Goal: Complete application form

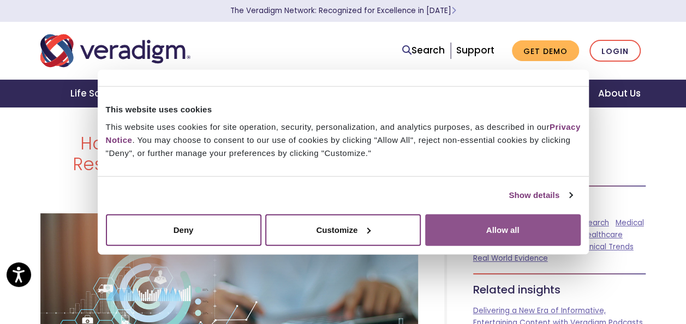
click at [519, 232] on button "Allow all" at bounding box center [503, 230] width 156 height 32
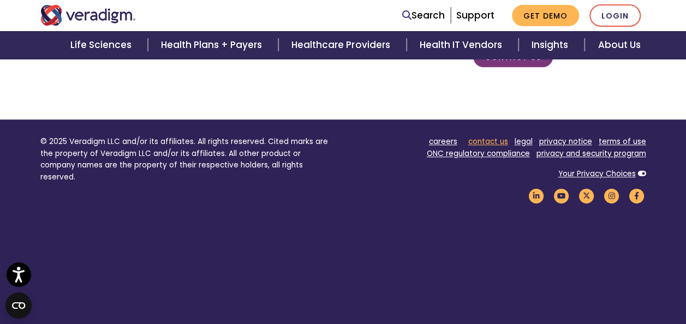
scroll to position [1890, 0]
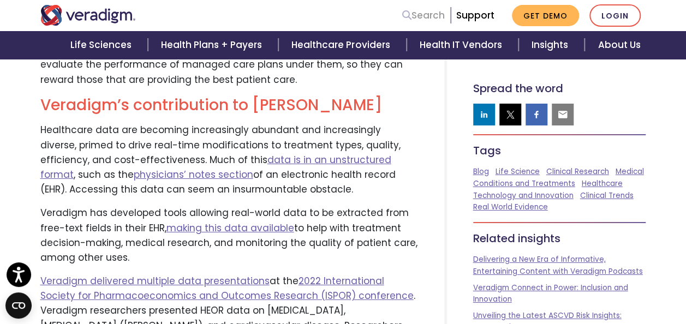
click at [432, 13] on link "Search" at bounding box center [423, 15] width 43 height 15
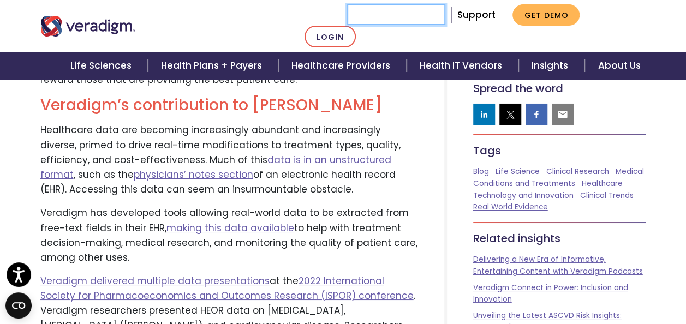
click at [412, 14] on input "Search" at bounding box center [396, 14] width 98 height 21
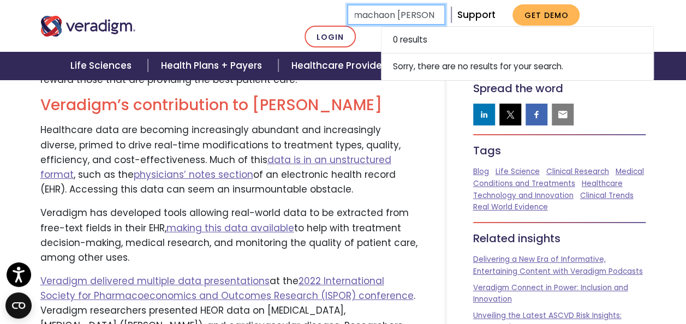
scroll to position [0, 7]
type input "machaon [PERSON_NAME]"
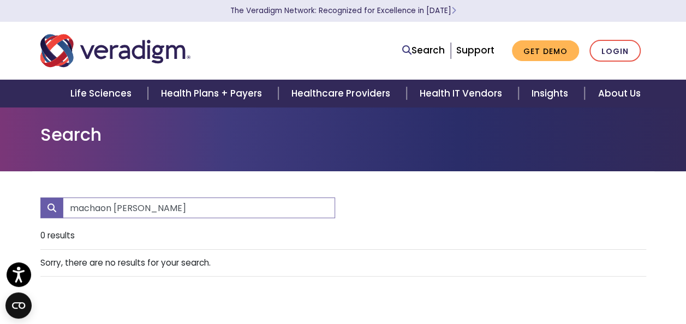
scroll to position [244, 0]
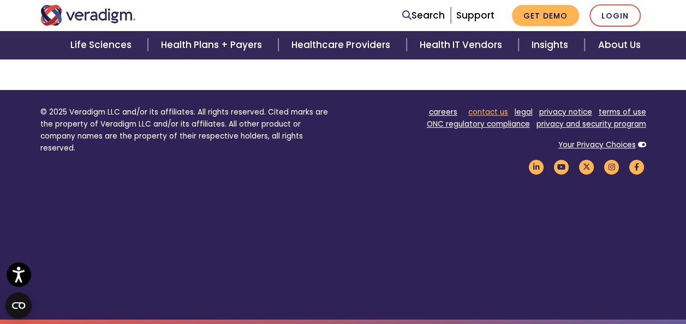
click at [495, 112] on link "contact us" at bounding box center [488, 112] width 40 height 10
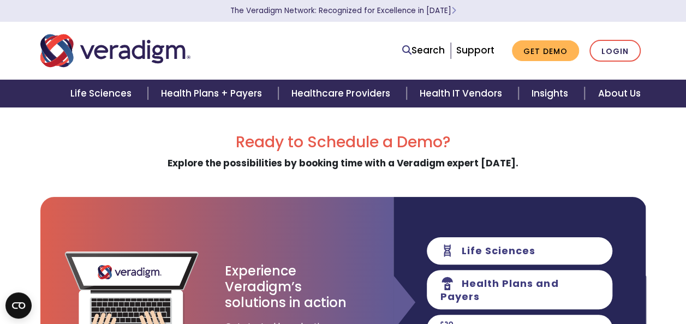
scroll to position [109, 0]
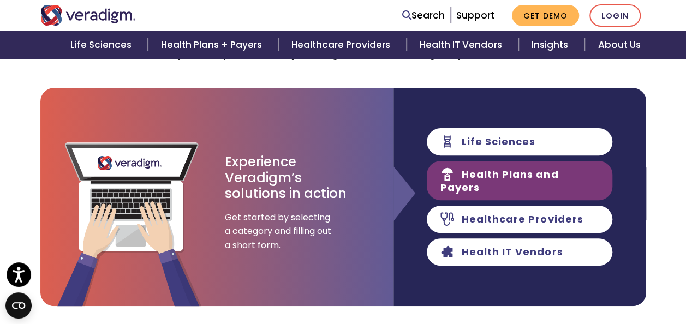
click at [491, 186] on link "Health Plans and Payers" at bounding box center [520, 180] width 186 height 39
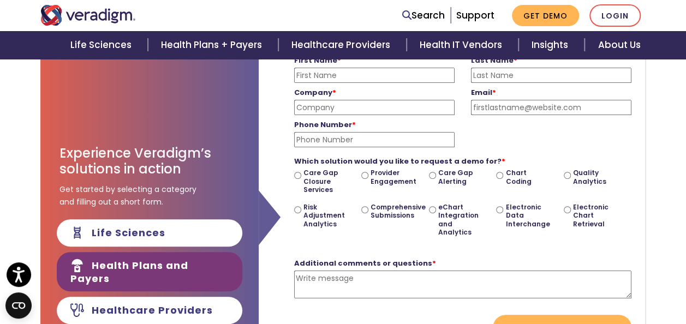
scroll to position [109, 0]
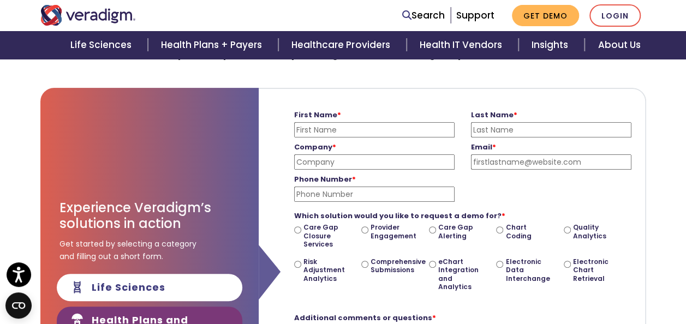
click at [333, 125] on input "First Name *" at bounding box center [374, 129] width 161 height 15
type input "Kevin"
type input "Duvall"
type input "kduvall@sequelmedtech.com"
click at [342, 162] on input "Company *" at bounding box center [374, 162] width 161 height 15
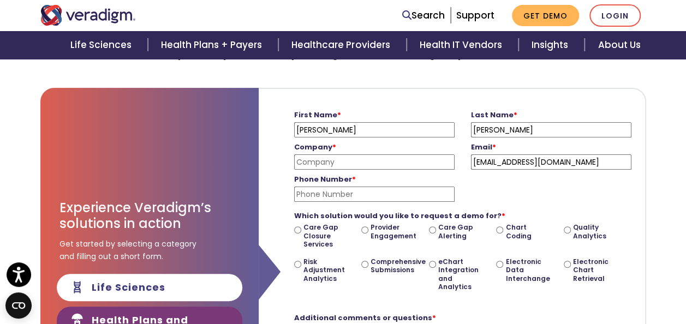
type input "Sequel Med Tech"
type input "6149050404"
click at [538, 194] on div "Phone Number * 6149050404 Please enter a valid phone number" at bounding box center [463, 186] width 354 height 32
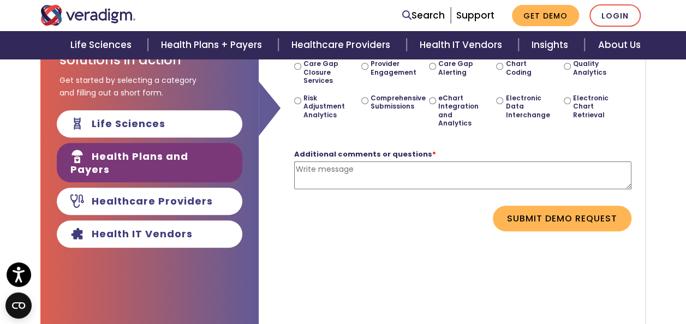
scroll to position [218, 0]
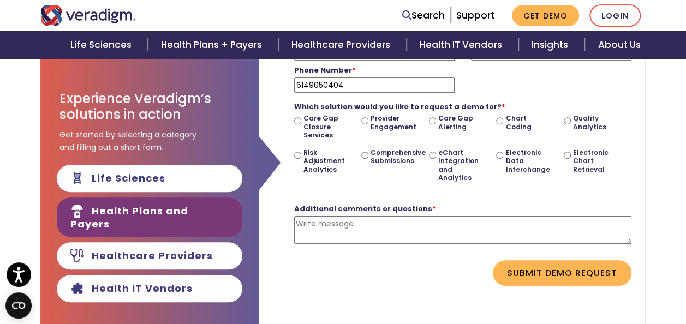
click at [396, 227] on textarea "Additional comments or questions *" at bounding box center [462, 230] width 337 height 28
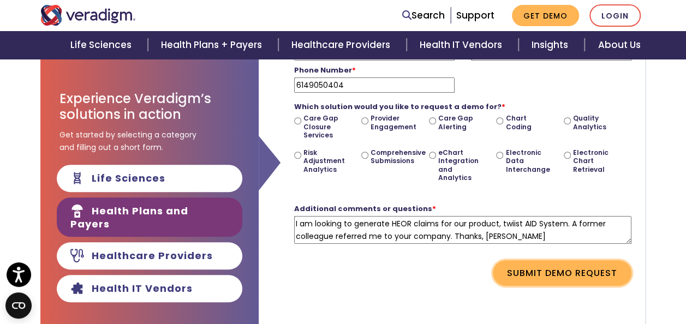
type textarea "I am looking to generate HEOR claims for our product, twiist AID System. A form…"
click at [560, 280] on button "Submit Demo Request" at bounding box center [562, 272] width 139 height 25
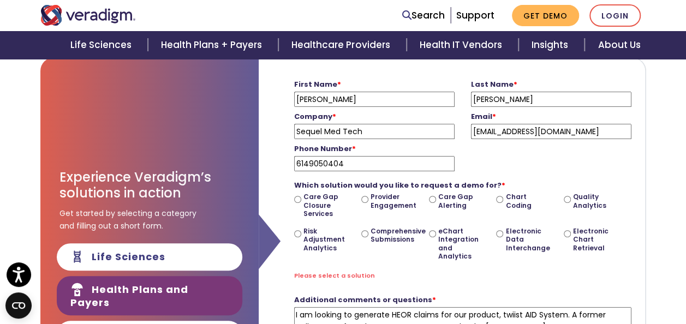
scroll to position [164, 0]
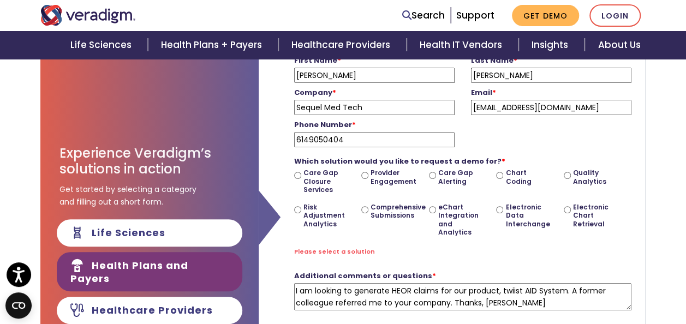
click at [584, 176] on label "Quality Analytics" at bounding box center [595, 177] width 44 height 17
click at [571, 176] on input "Quality Analytics" at bounding box center [567, 175] width 7 height 7
radio input "true"
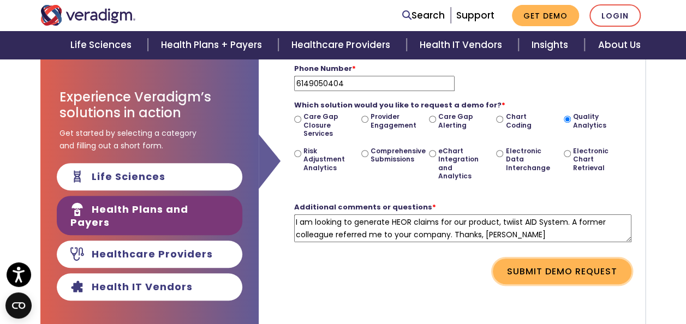
scroll to position [273, 0]
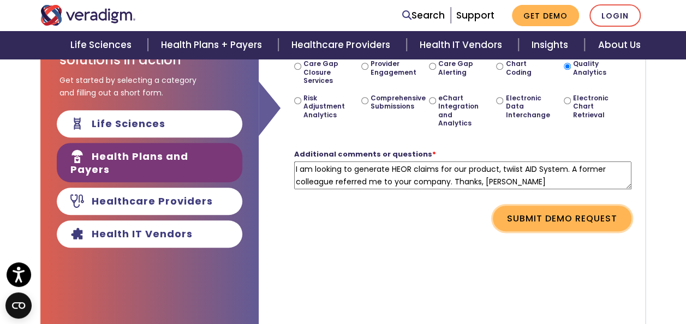
click at [555, 213] on button "Submit Demo Request" at bounding box center [562, 218] width 139 height 25
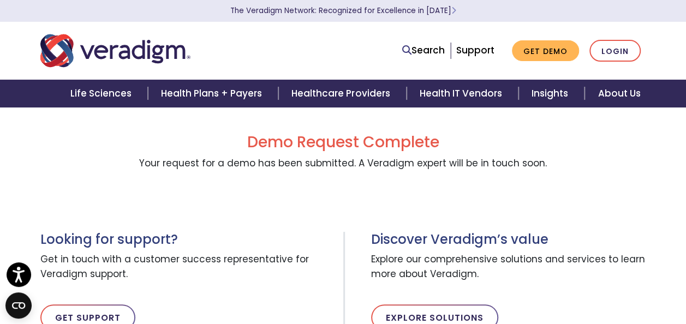
scroll to position [0, 0]
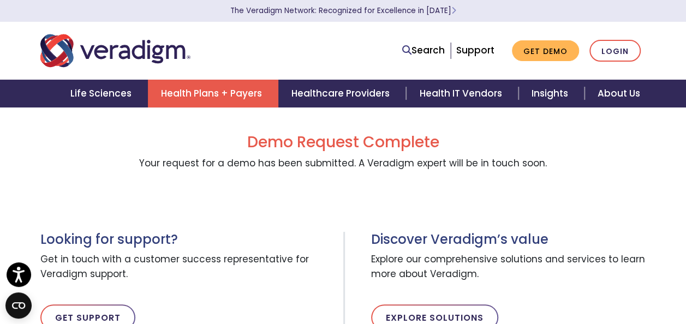
click at [226, 97] on link "Health Plans + Payers" at bounding box center [213, 94] width 130 height 28
